Goal: Information Seeking & Learning: Learn about a topic

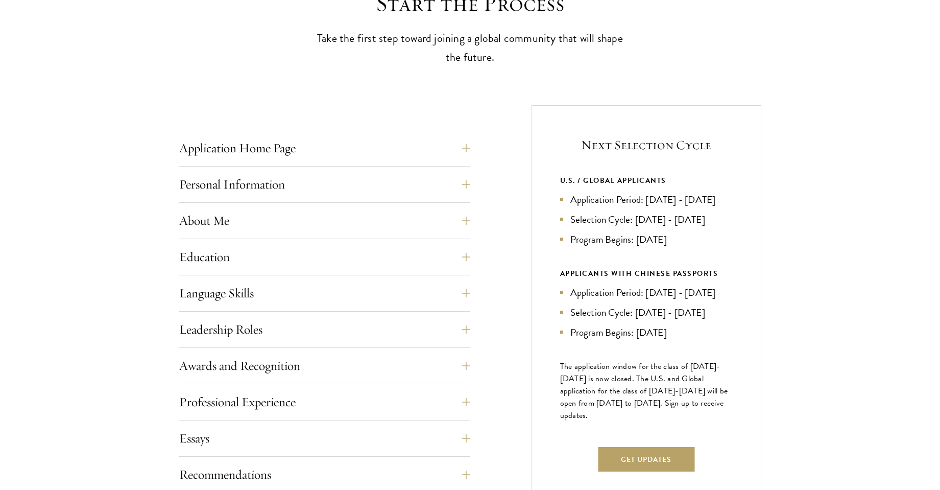
scroll to position [322, 0]
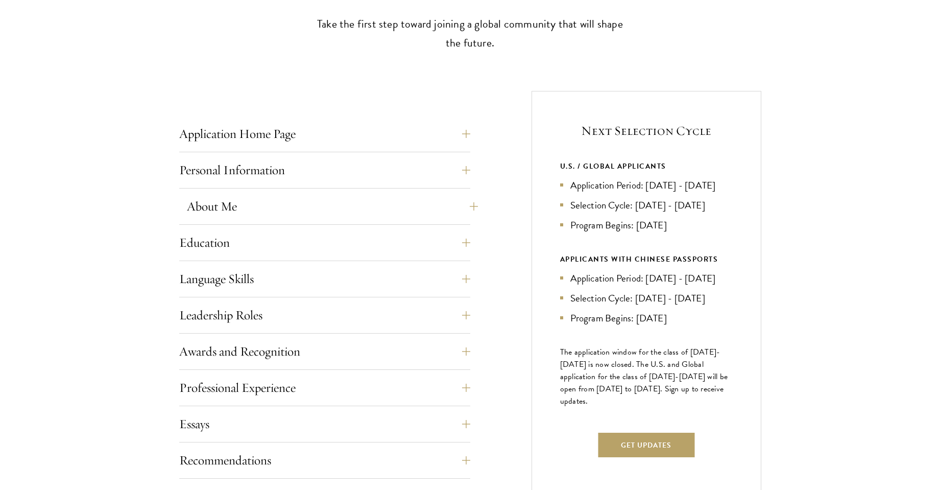
click at [453, 210] on button "About Me" at bounding box center [332, 206] width 291 height 25
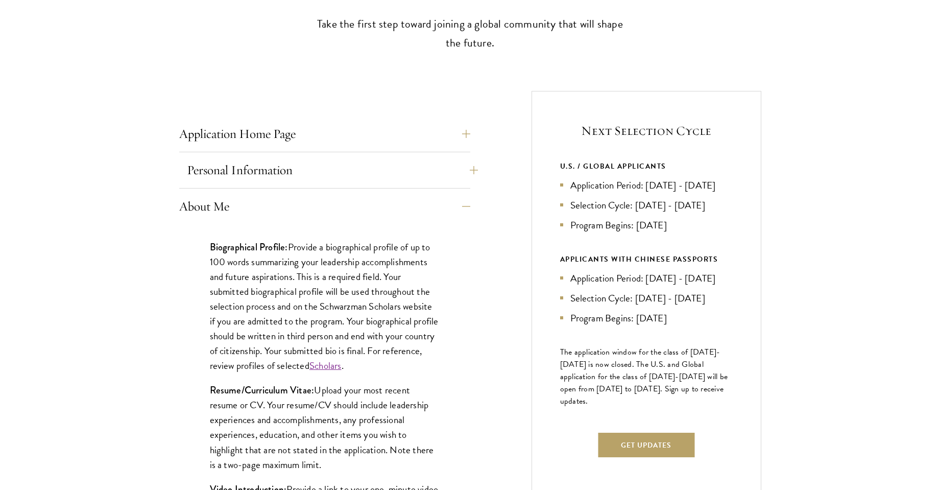
click at [433, 167] on button "Personal Information" at bounding box center [332, 170] width 291 height 25
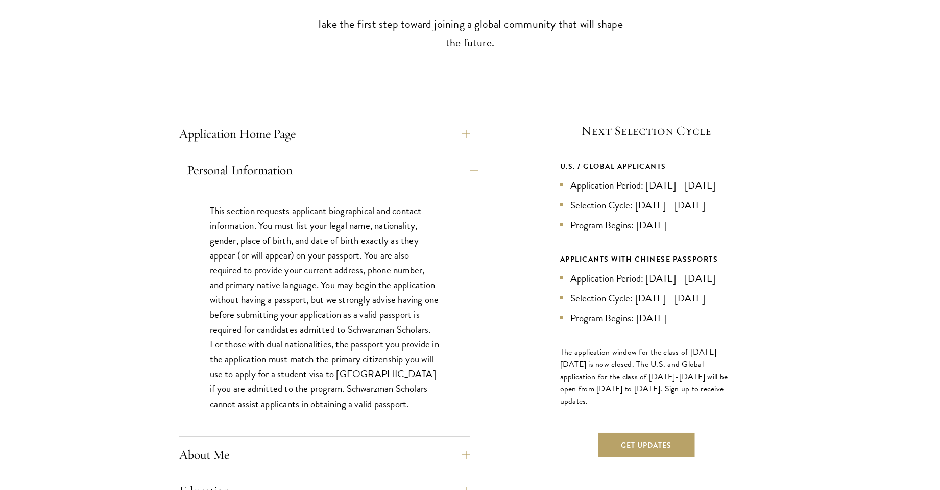
click at [433, 167] on button "Personal Information" at bounding box center [332, 170] width 291 height 25
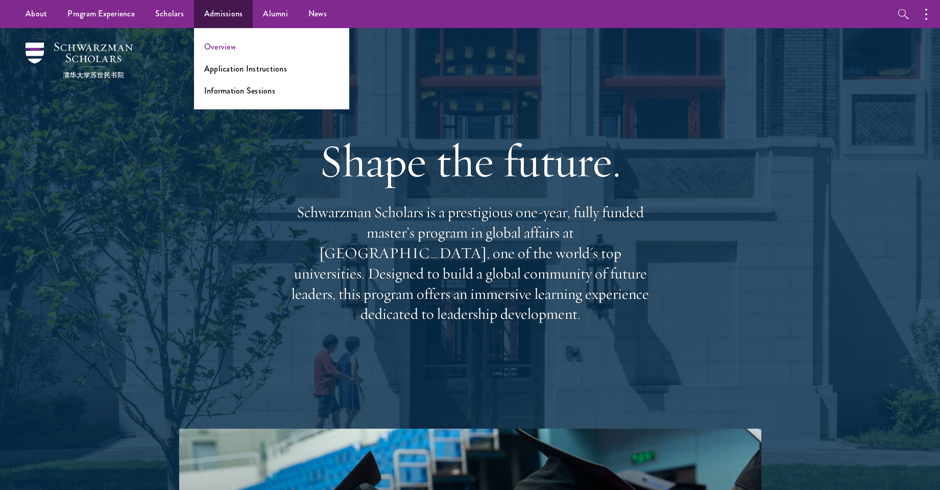
click at [214, 47] on link "Overview" at bounding box center [220, 47] width 32 height 12
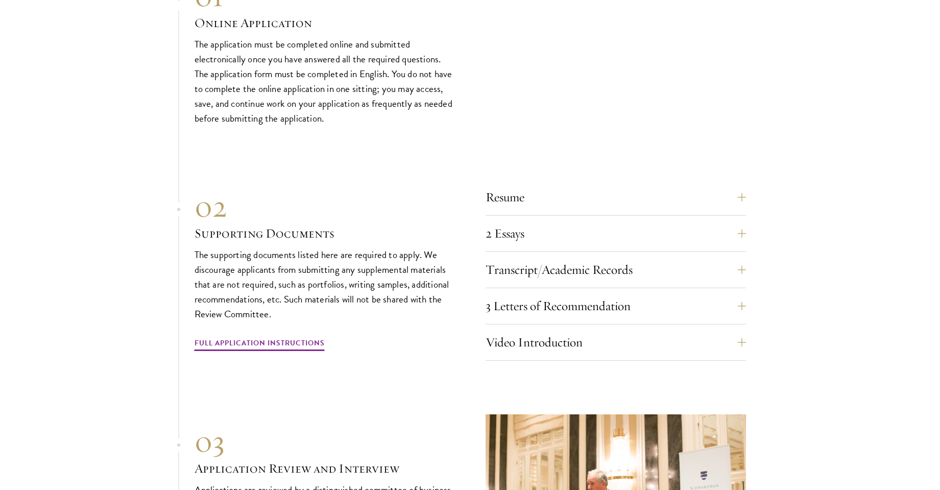
scroll to position [3110, 0]
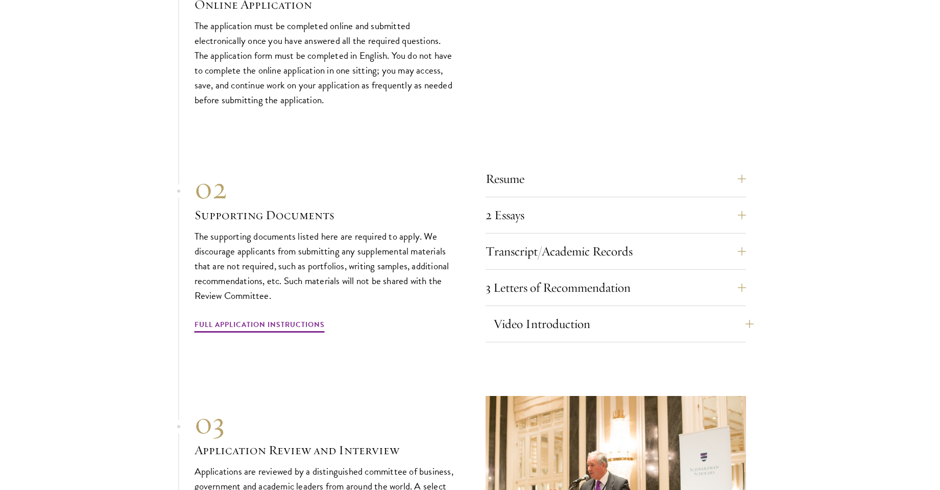
click at [571, 312] on button "Video Introduction" at bounding box center [623, 324] width 261 height 25
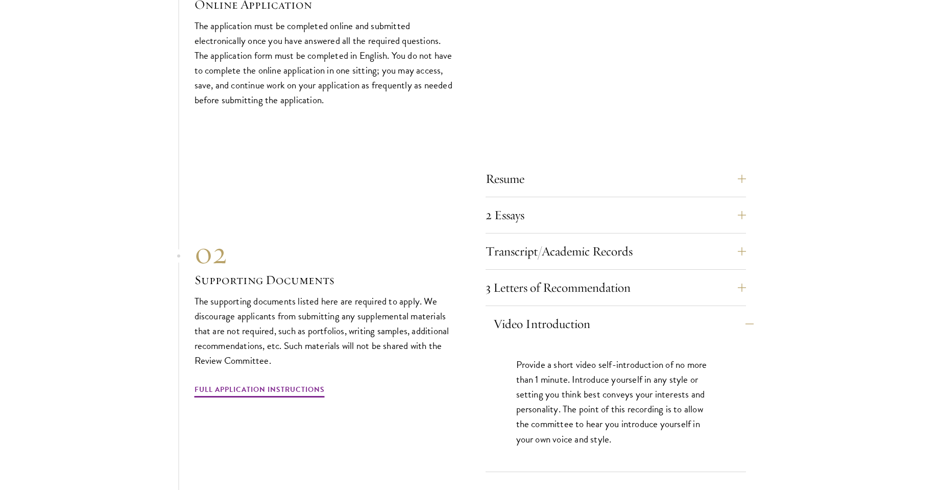
click at [654, 312] on button "Video Introduction" at bounding box center [623, 324] width 261 height 25
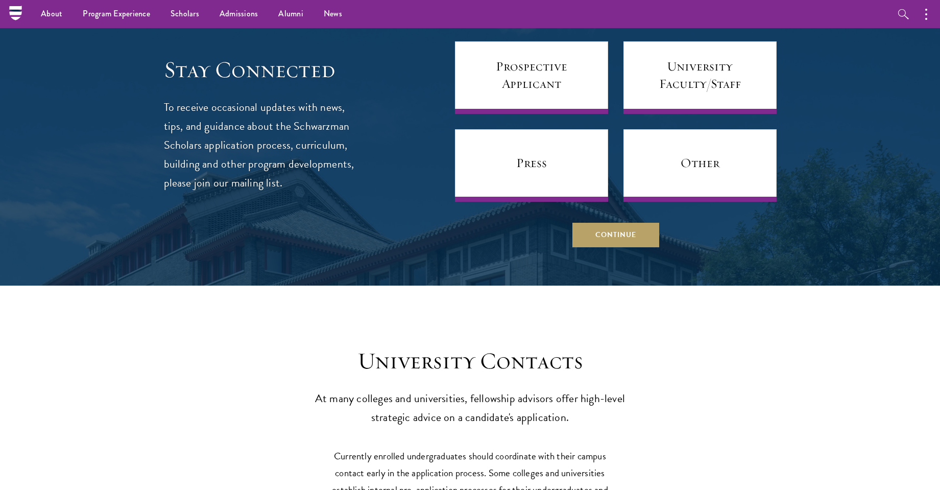
scroll to position [3701, 0]
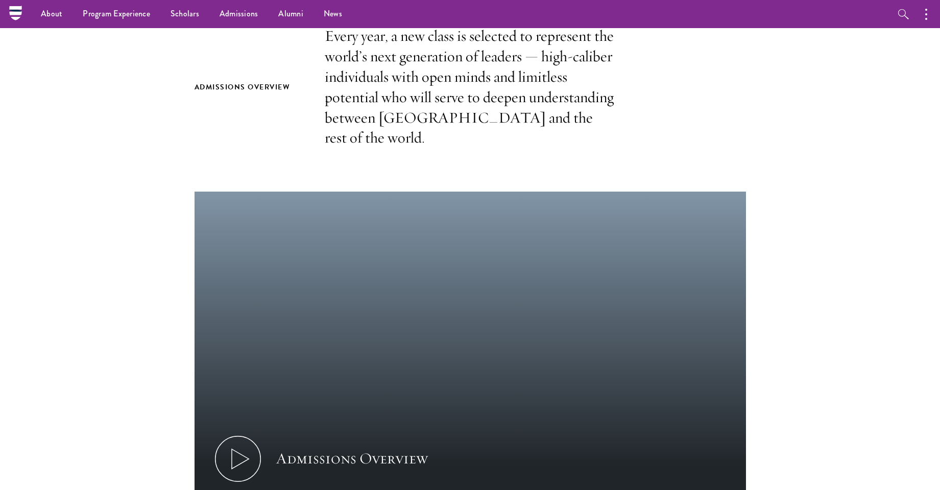
scroll to position [0, 0]
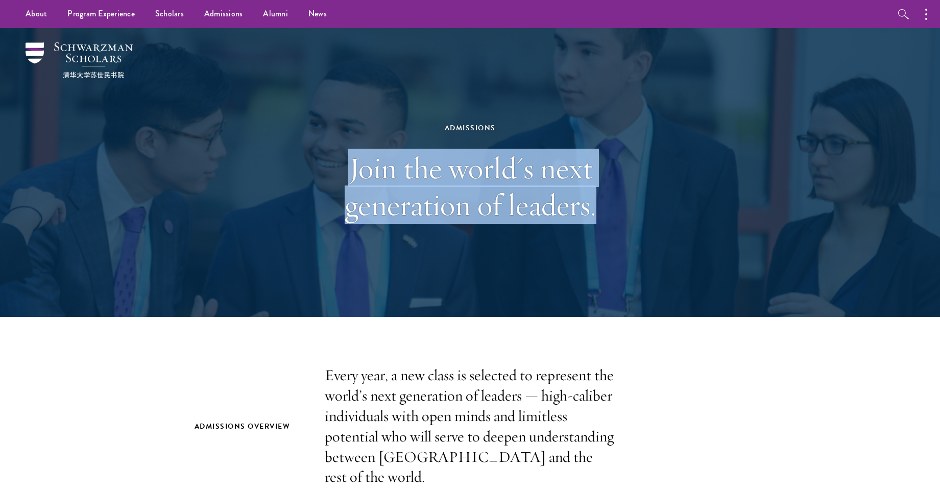
drag, startPoint x: 356, startPoint y: 173, endPoint x: 684, endPoint y: 219, distance: 331.7
click at [684, 219] on div "Admissions Join the world's next generation of leaders." at bounding box center [471, 172] width 736 height 289
click at [684, 221] on div "Admissions Join the world's next generation of leaders." at bounding box center [471, 172] width 736 height 289
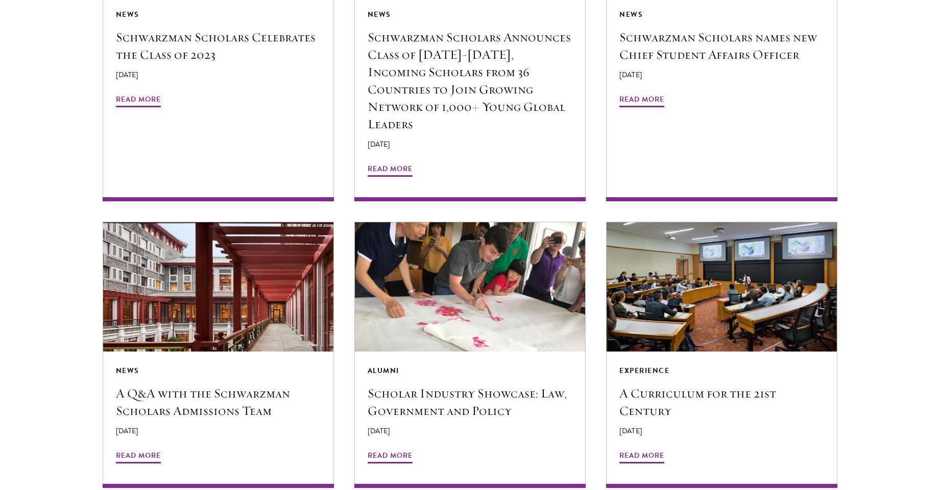
scroll to position [1852, 0]
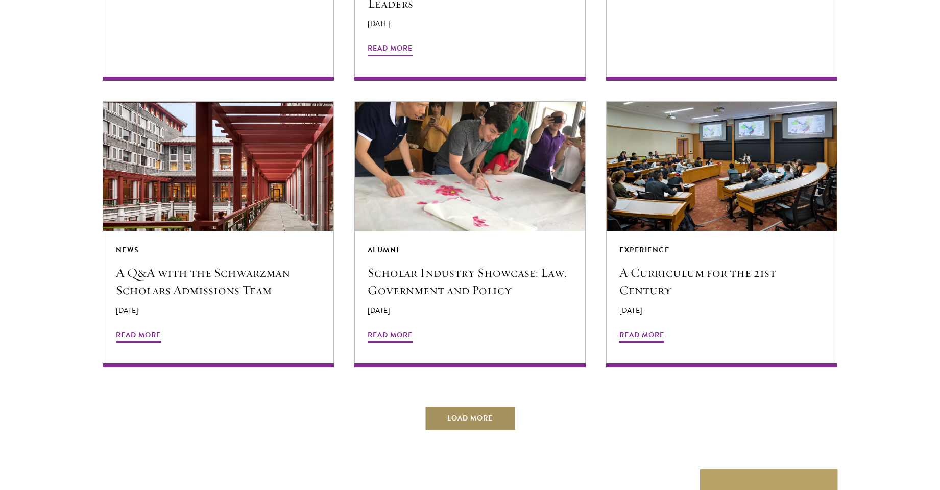
click at [477, 406] on button "Load More" at bounding box center [469, 418] width 91 height 25
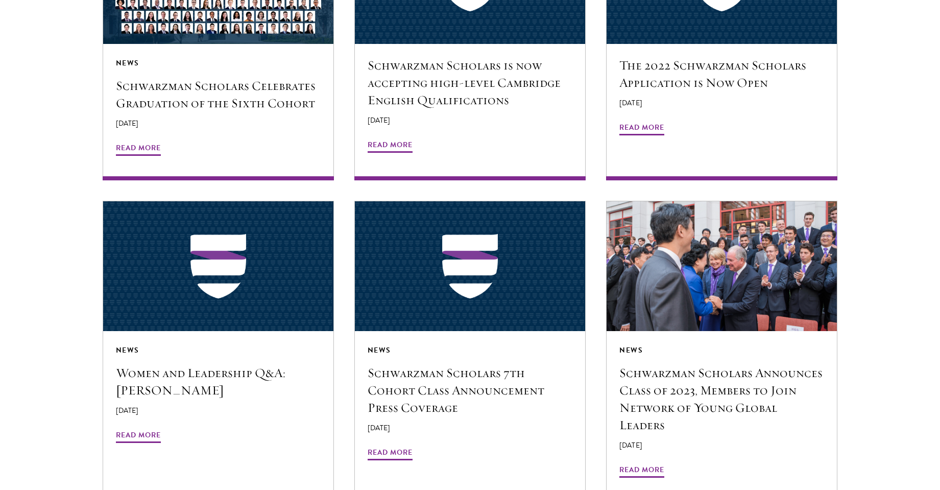
scroll to position [2528, 0]
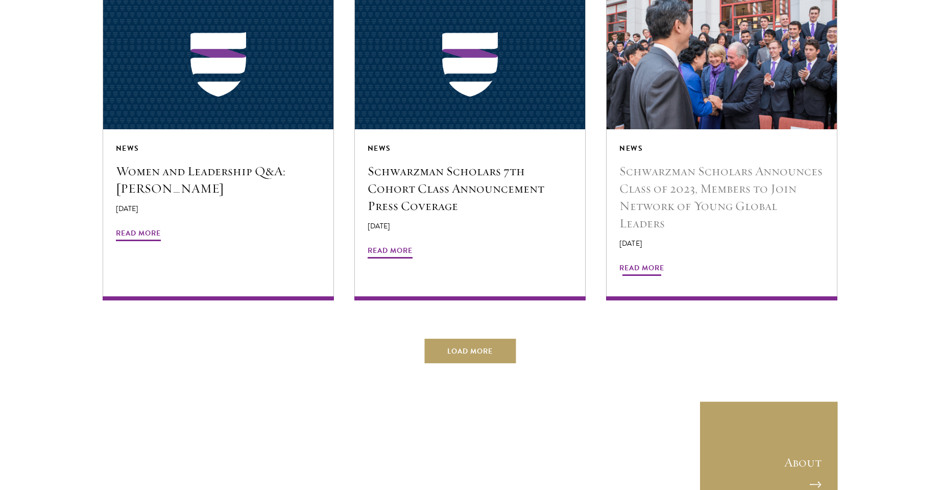
click at [638, 262] on span "Read More" at bounding box center [642, 270] width 45 height 16
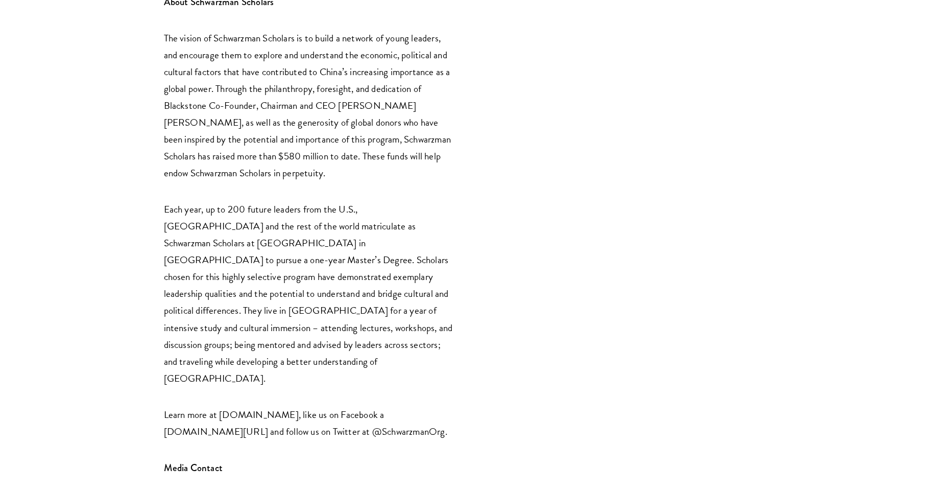
scroll to position [2075, 0]
